Goal: Information Seeking & Learning: Learn about a topic

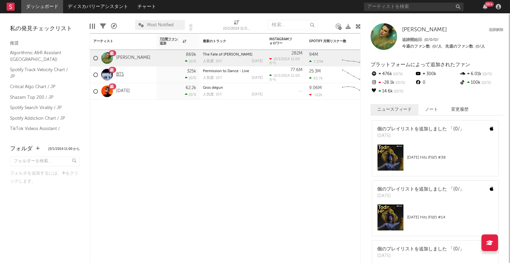
click at [120, 76] on link "BTS" at bounding box center [120, 75] width 8 height 6
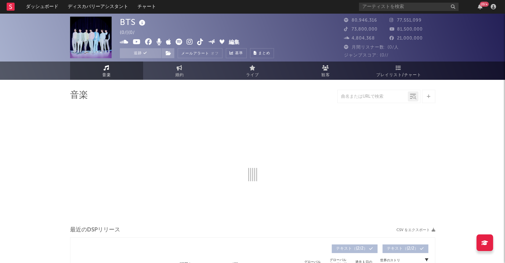
select select "6m"
